Goal: Task Accomplishment & Management: Complete application form

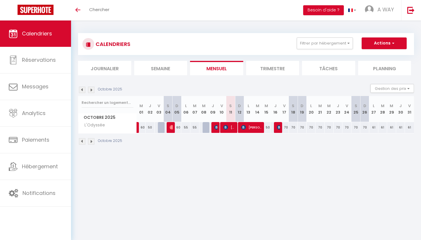
click at [34, 35] on span "Calendriers" at bounding box center [37, 33] width 30 height 7
click at [37, 30] on link "Calendriers" at bounding box center [35, 33] width 71 height 26
click at [349, 42] on button "Filtrer par hébergement" at bounding box center [325, 43] width 56 height 12
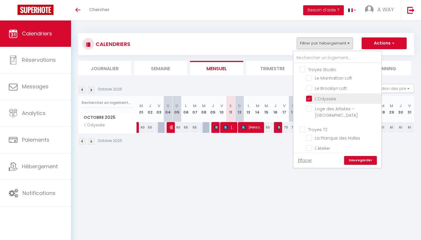
click at [312, 100] on input "L'Odyssée" at bounding box center [342, 98] width 73 height 6
checkbox input "false"
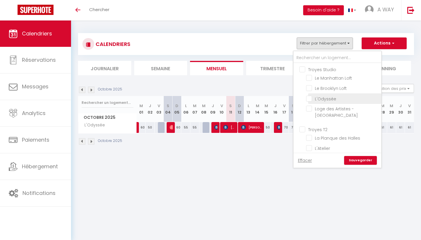
checkbox input "false"
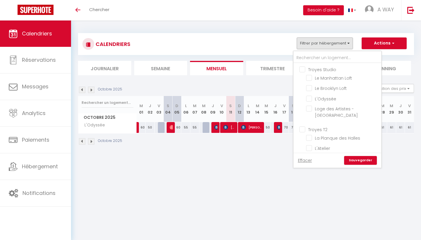
click at [367, 159] on link "Sauvegarder" at bounding box center [360, 160] width 33 height 9
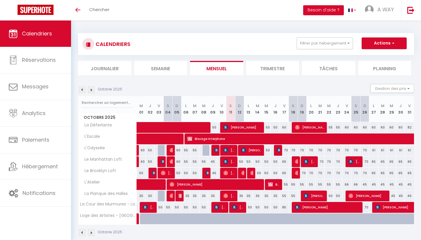
click at [171, 195] on img at bounding box center [172, 195] width 5 height 5
select select "OK"
select select "0"
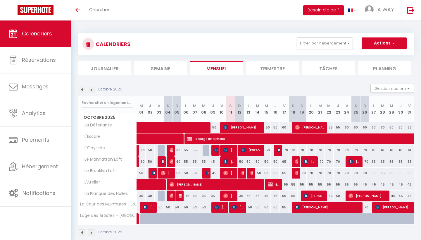
select select "1"
select select
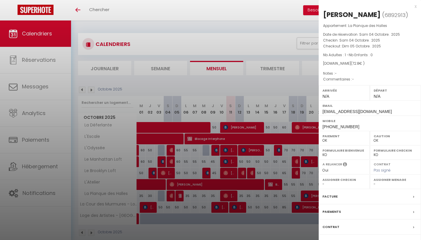
click at [170, 173] on div at bounding box center [210, 120] width 421 height 240
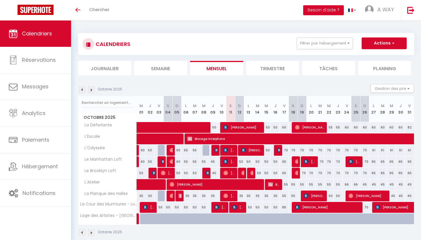
click at [170, 173] on span "[PERSON_NAME]" at bounding box center [167, 172] width 12 height 11
select select "9498"
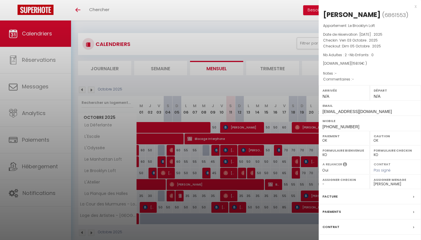
click at [152, 172] on div at bounding box center [210, 120] width 421 height 240
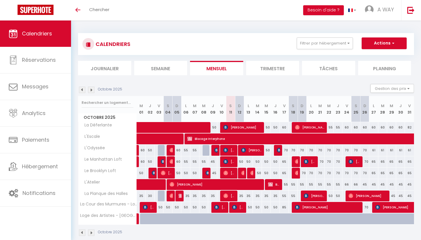
click at [154, 172] on img at bounding box center [154, 173] width 5 height 5
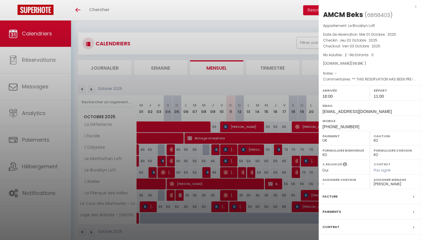
scroll to position [1, 0]
click at [242, 172] on div at bounding box center [210, 120] width 421 height 240
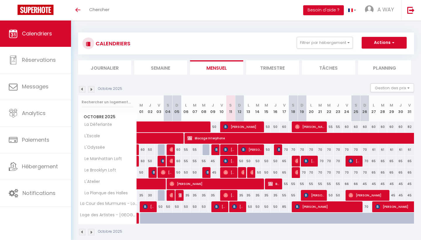
click at [242, 172] on img at bounding box center [243, 172] width 5 height 5
select select "OK"
select select "0"
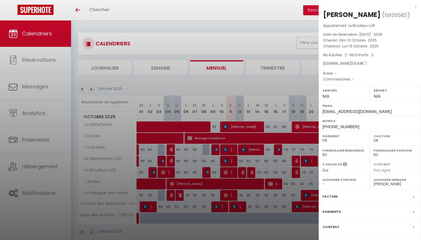
click at [233, 173] on div at bounding box center [210, 120] width 421 height 240
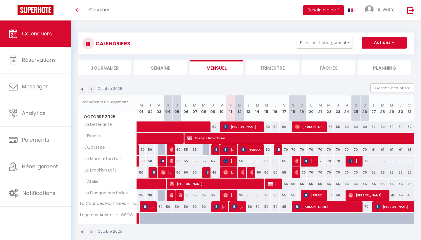
click at [233, 173] on span "[PERSON_NAME]" at bounding box center [230, 172] width 12 height 11
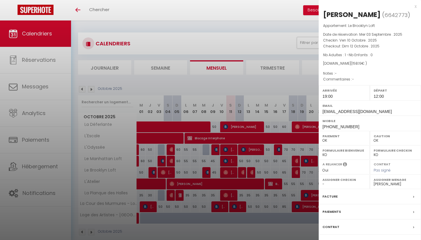
click at [241, 160] on div at bounding box center [210, 120] width 421 height 240
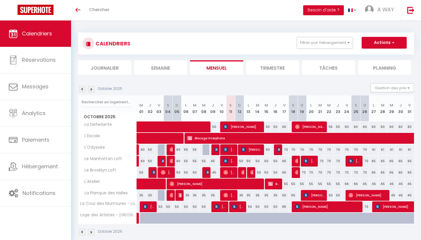
click at [241, 160] on div "50" at bounding box center [239, 161] width 9 height 11
type input "50"
type input "Dim 12 Octobre 2025"
type input "Lun 13 Octobre 2025"
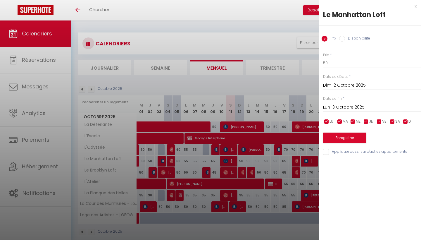
click at [252, 171] on div at bounding box center [210, 120] width 421 height 240
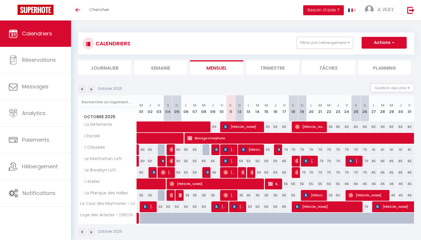
click at [252, 171] on img at bounding box center [253, 172] width 5 height 5
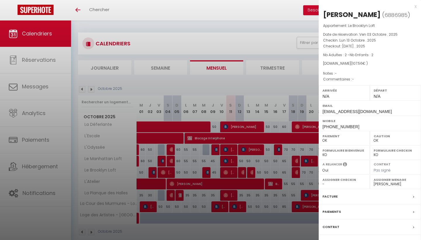
click at [258, 80] on div at bounding box center [210, 120] width 421 height 240
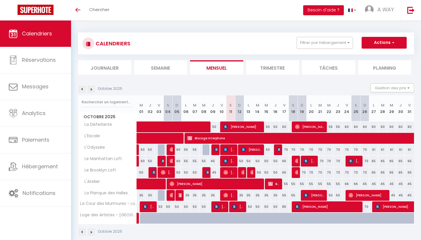
click at [392, 41] on span "button" at bounding box center [393, 43] width 4 height 6
click at [375, 56] on link "Nouvelle réservation" at bounding box center [378, 56] width 51 height 9
select select
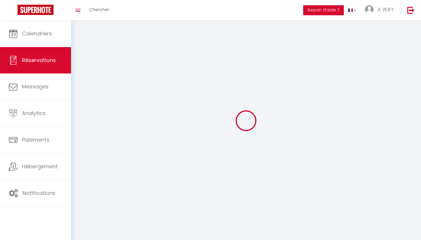
select select
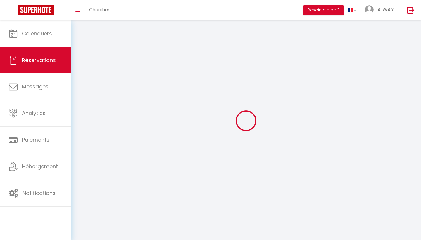
select select
checkbox input "false"
select select
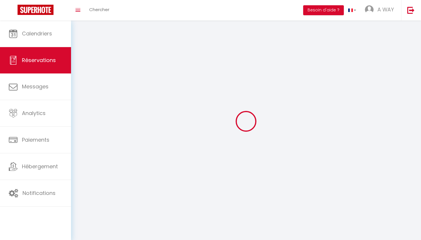
select select
checkbox input "false"
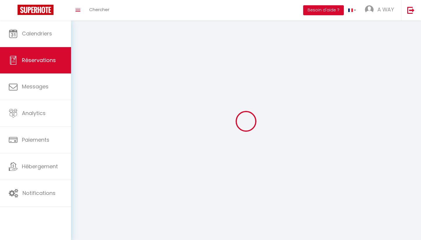
select select
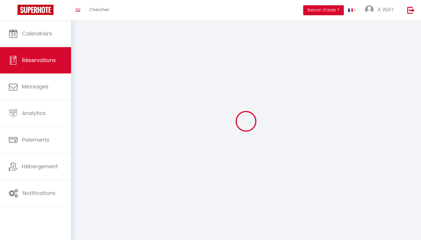
checkbox input "false"
select select
checkbox input "false"
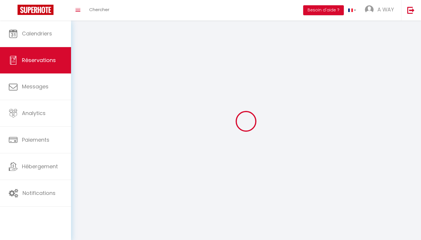
select select
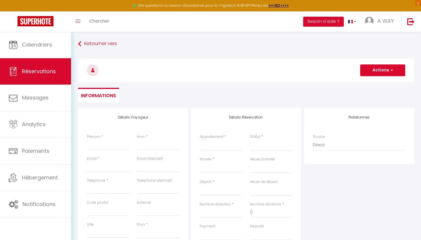
click at [217, 167] on input "Arrivée" at bounding box center [221, 168] width 42 height 8
type input "B"
select select
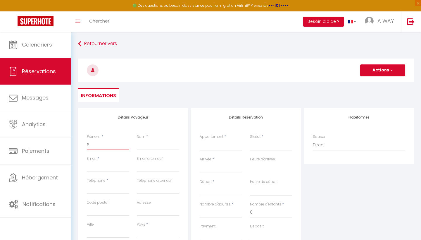
select select
checkbox input "false"
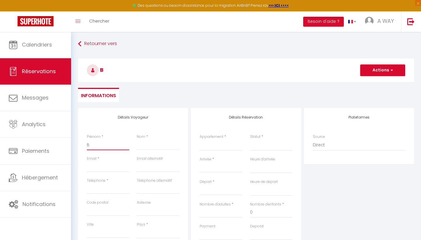
type input "Bl"
select select
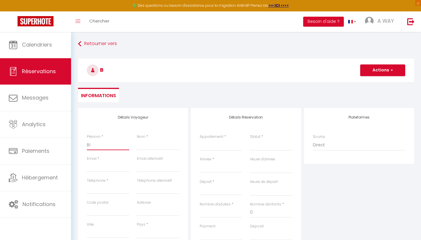
select select
checkbox input "false"
type input "Blo"
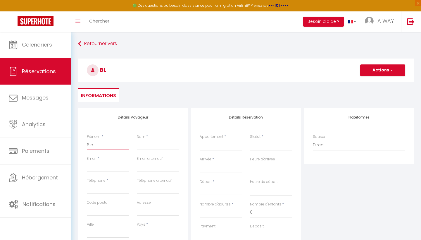
select select
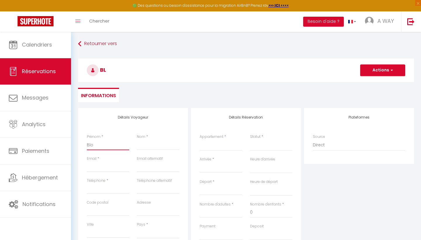
select select
checkbox input "false"
type input "Bloc"
select select
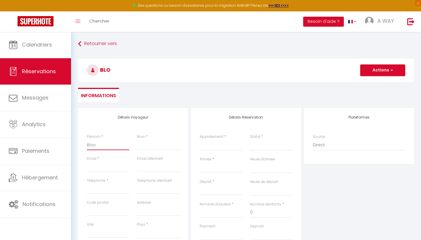
select select
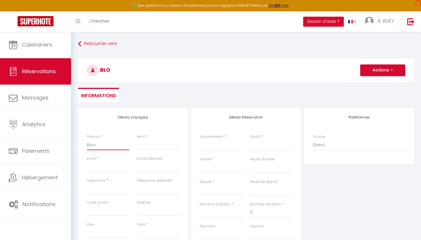
select select
checkbox input "false"
type input "Bloca"
select select
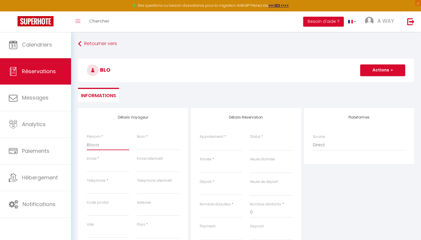
select select
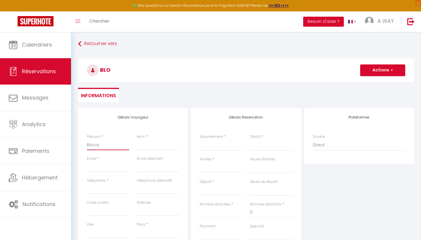
checkbox input "false"
type input "Blocag"
select select
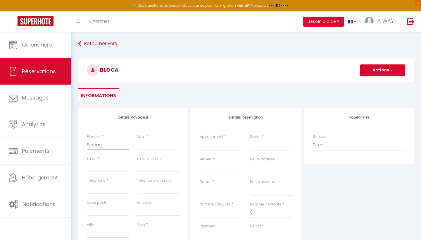
select select
checkbox input "false"
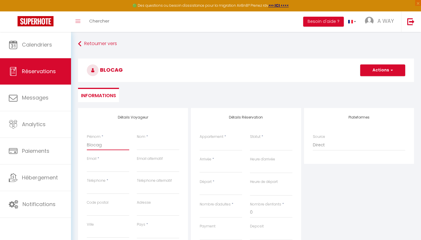
type input "Blocage"
select select
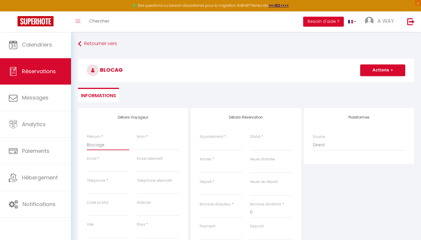
select select
checkbox input "false"
type input "Blocage"
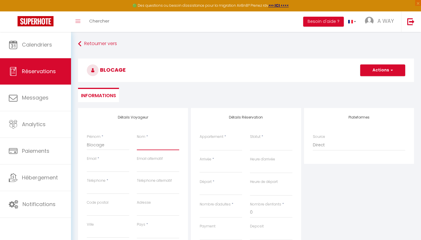
type input "r"
select select
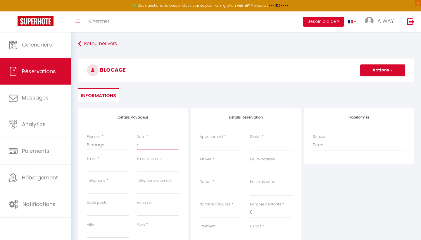
select select
checkbox input "false"
type input "re"
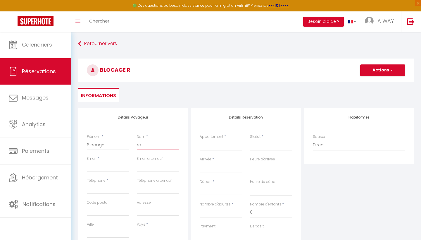
select select
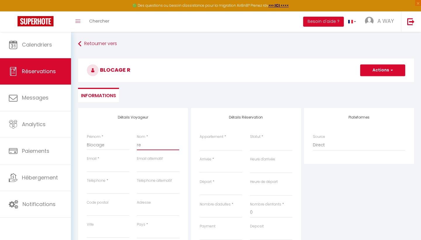
select select
checkbox input "false"
type input "rem"
select select
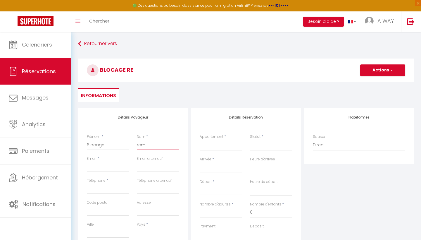
select select
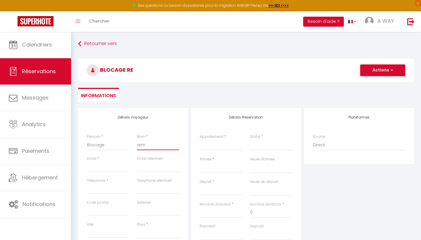
select select
checkbox input "false"
type input "remp"
select select
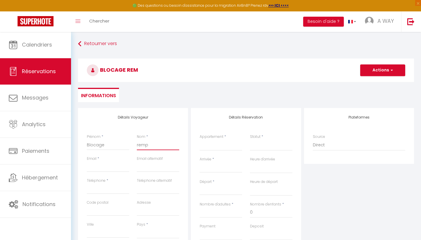
select select
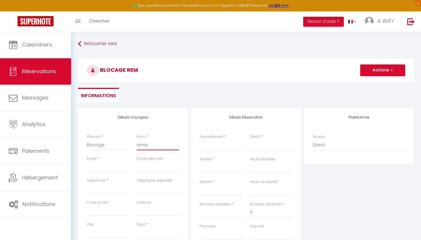
checkbox input "false"
type input "rempl"
select select
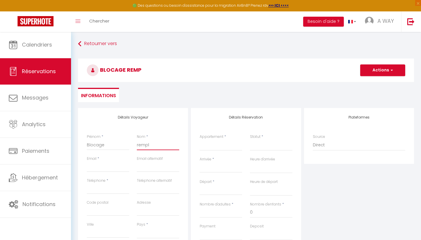
select select
checkbox input "false"
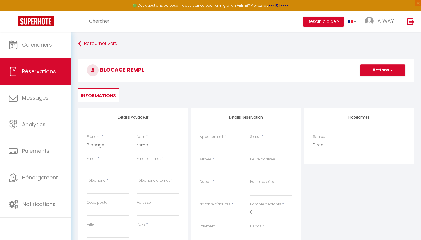
type input "remplc"
select select
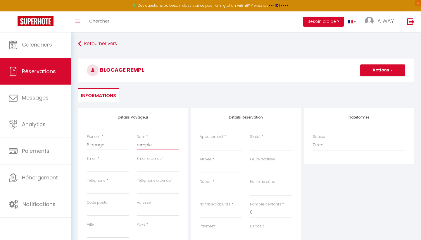
select select
checkbox input "false"
type input "remplct"
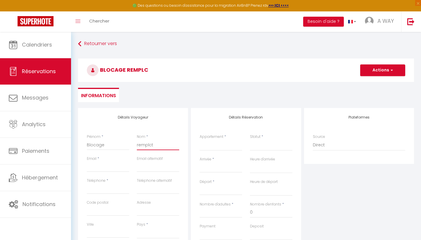
select select
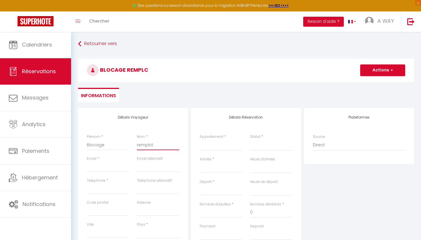
select select
checkbox input "false"
type input "remplct"
select select
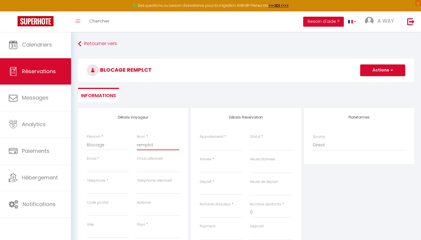
select select
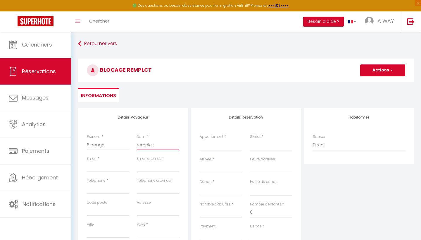
select select
checkbox input "false"
type input "remplct B"
select select
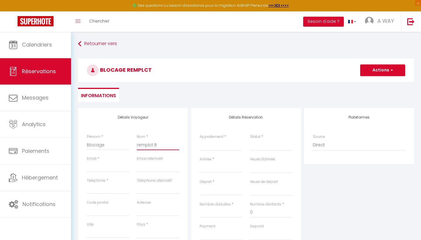
select select
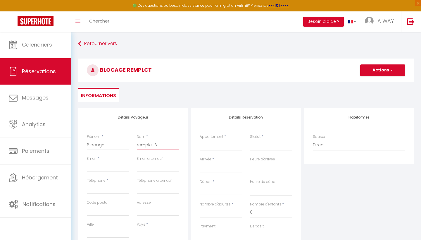
checkbox input "false"
type input "remplct Br"
select select
click at [103, 147] on input "Blocage" at bounding box center [108, 145] width 42 height 11
drag, startPoint x: 153, startPoint y: 145, endPoint x: 137, endPoint y: 144, distance: 16.4
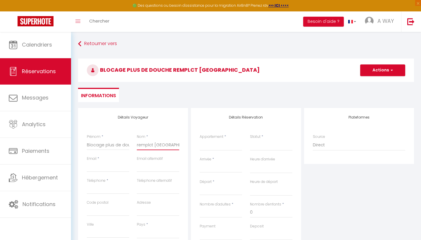
click at [137, 144] on div "Nom * remplct [GEOGRAPHIC_DATA]" at bounding box center [158, 145] width 50 height 22
click at [139, 143] on input "[GEOGRAPHIC_DATA]" at bounding box center [158, 145] width 42 height 11
drag, startPoint x: 105, startPoint y: 144, endPoint x: 112, endPoint y: 144, distance: 7.3
click at [112, 144] on input "Blocage plus de douche" at bounding box center [108, 145] width 42 height 11
drag, startPoint x: 117, startPoint y: 144, endPoint x: 103, endPoint y: 143, distance: 13.8
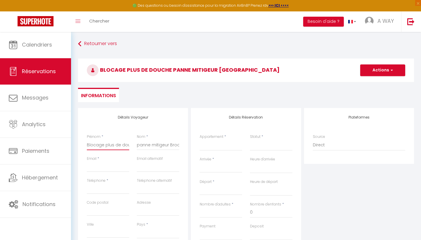
click at [121, 143] on input "Blocage plus de douche" at bounding box center [108, 145] width 42 height 11
click at [119, 144] on input "Blocage plus de douche" at bounding box center [108, 145] width 42 height 11
click at [121, 143] on input "Blocage douche" at bounding box center [108, 145] width 42 height 11
click at [208, 166] on input "Arrivée" at bounding box center [221, 168] width 42 height 8
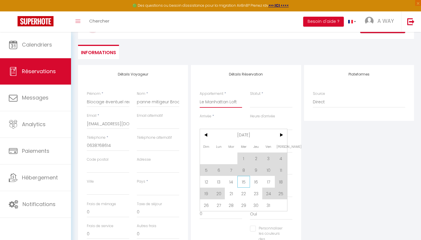
scroll to position [44, 0]
click at [207, 181] on span "12" at bounding box center [206, 181] width 13 height 12
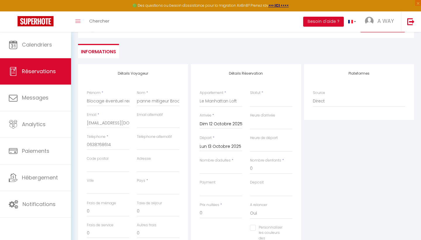
click at [226, 147] on input "Lun 13 Octobre 2025" at bounding box center [221, 147] width 42 height 8
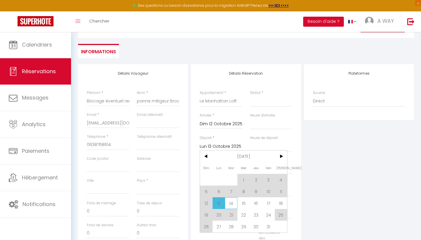
click at [231, 202] on span "14" at bounding box center [231, 203] width 13 height 12
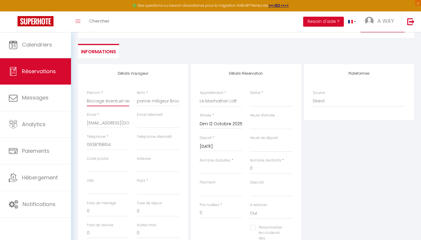
click at [124, 100] on input "Blocage éventuel remplacement résas" at bounding box center [108, 101] width 42 height 11
click at [215, 167] on input "Nombre d'adultes" at bounding box center [221, 168] width 42 height 11
drag, startPoint x: 217, startPoint y: 211, endPoint x: 194, endPoint y: 215, distance: 23.5
click at [194, 215] on div "Détails Réservation Appartement * La Déferlante L'Escale Le Manhattan Loft La P…" at bounding box center [246, 162] width 110 height 196
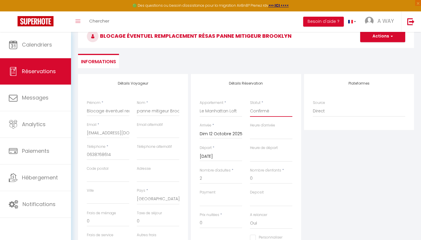
scroll to position [15, 0]
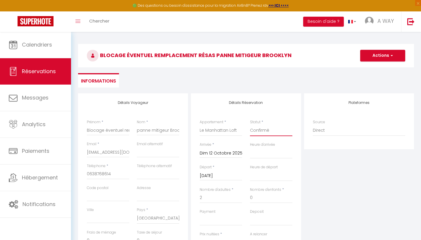
click at [391, 56] on span "button" at bounding box center [392, 55] width 4 height 5
click at [370, 67] on link "Enregistrer" at bounding box center [377, 69] width 46 height 8
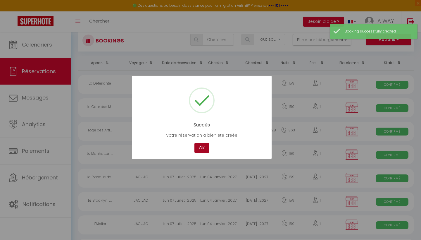
click at [203, 147] on button "OK" at bounding box center [202, 148] width 15 height 10
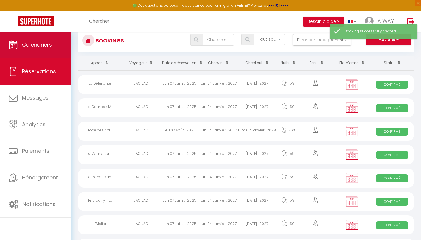
click at [37, 43] on span "Calendriers" at bounding box center [37, 44] width 30 height 7
